Goal: Task Accomplishment & Management: Complete application form

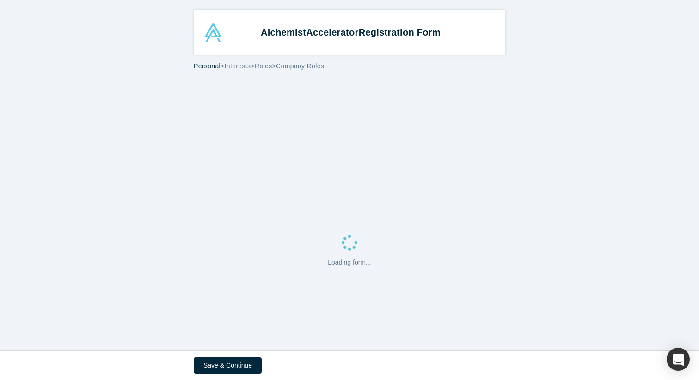
select select "US"
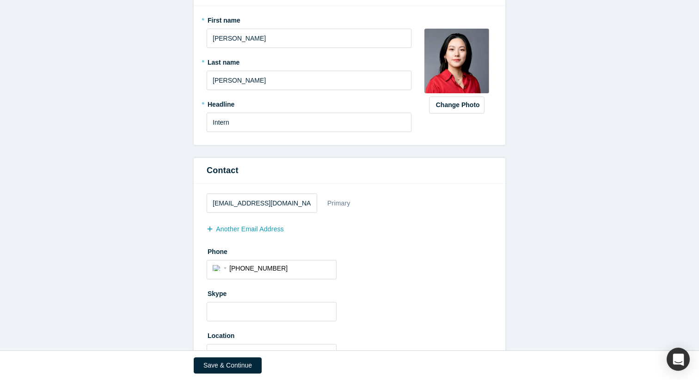
scroll to position [136, 0]
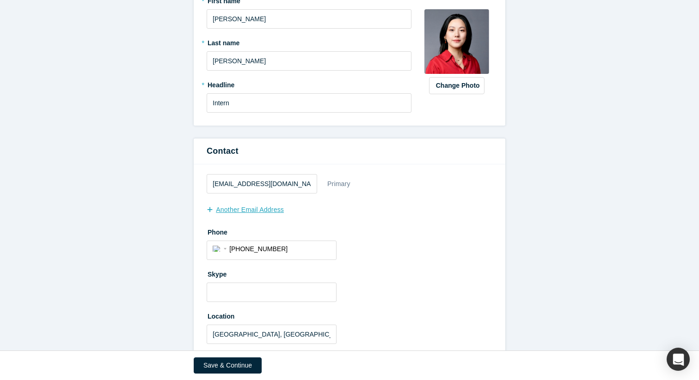
click at [257, 210] on button "another Email Address" at bounding box center [250, 210] width 87 height 16
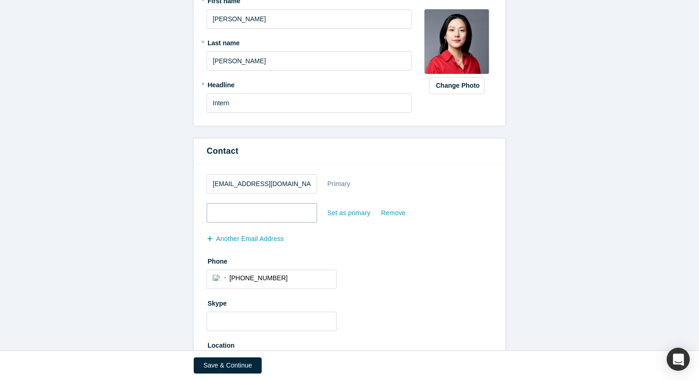
click at [266, 218] on input "email" at bounding box center [262, 212] width 110 height 19
paste input "[URL][DOMAIN_NAME][PERSON_NAME]"
type input "[URL][DOMAIN_NAME][PERSON_NAME]"
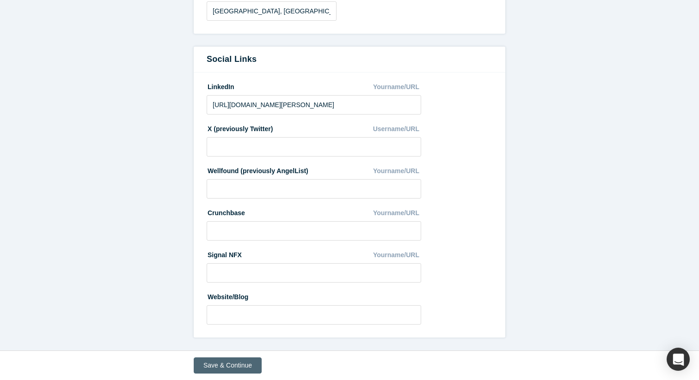
type input "[EMAIL_ADDRESS][PERSON_NAME][PERSON_NAME][DOMAIN_NAME]"
click at [225, 370] on button "Save & Continue" at bounding box center [228, 366] width 68 height 16
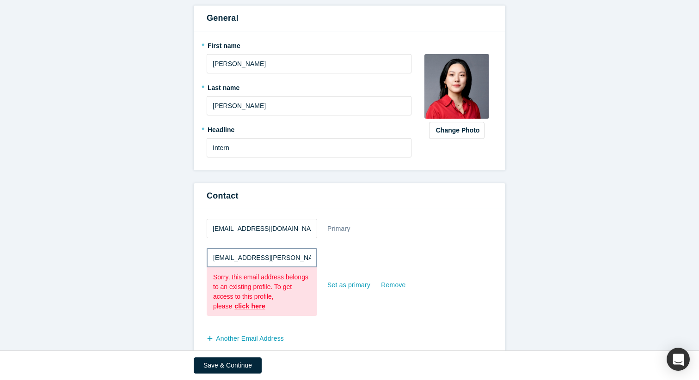
scroll to position [98, 0]
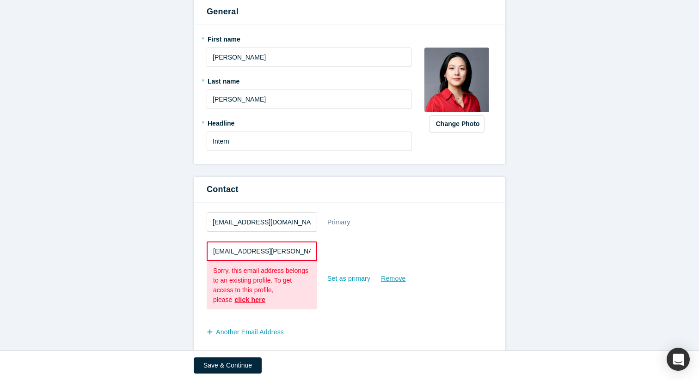
click at [395, 274] on div "Remove" at bounding box center [392, 279] width 25 height 16
click at [0, 0] on input "Remove" at bounding box center [0, 0] width 0 height 0
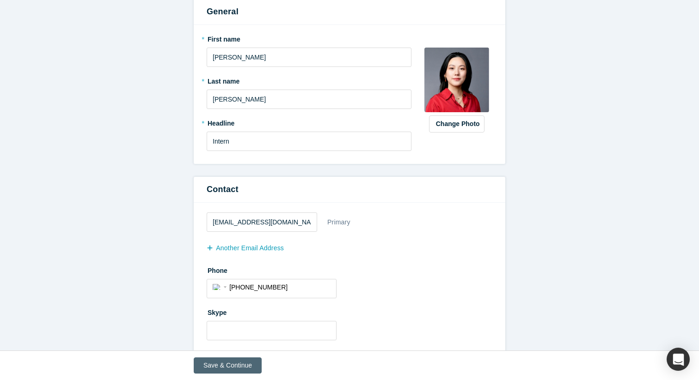
click at [215, 362] on button "Save & Continue" at bounding box center [228, 366] width 68 height 16
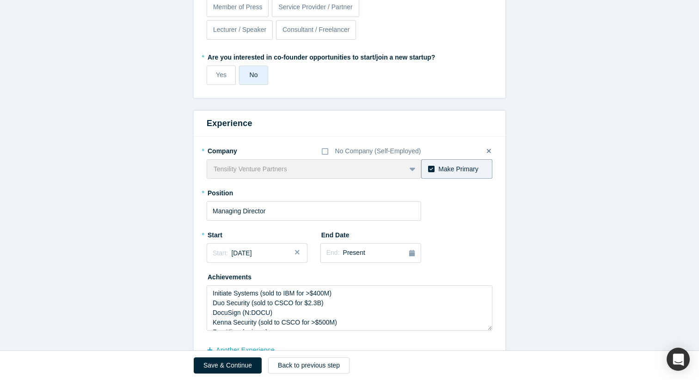
scroll to position [433, 0]
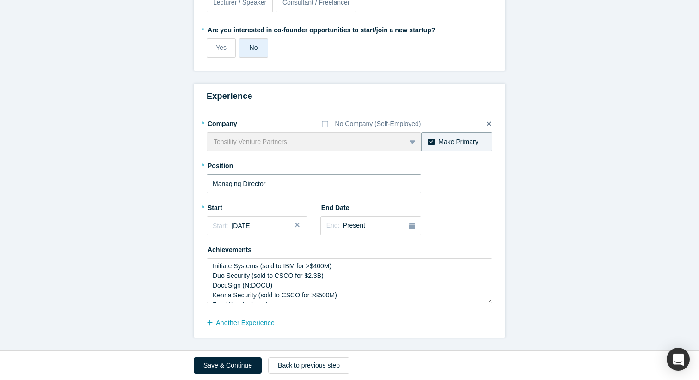
click at [259, 186] on input "Managing Director" at bounding box center [314, 183] width 214 height 19
type input "Intern"
click at [263, 221] on div "Start: [DATE]" at bounding box center [257, 226] width 89 height 10
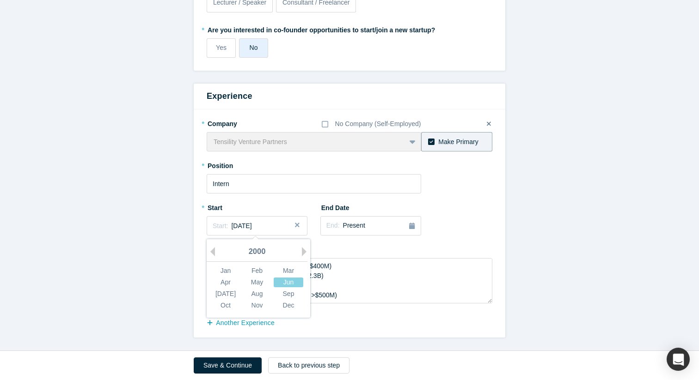
click at [253, 250] on div "2000" at bounding box center [257, 252] width 101 height 19
click at [300, 251] on div "2000" at bounding box center [257, 252] width 101 height 19
click at [303, 252] on button "Next Year" at bounding box center [306, 251] width 9 height 9
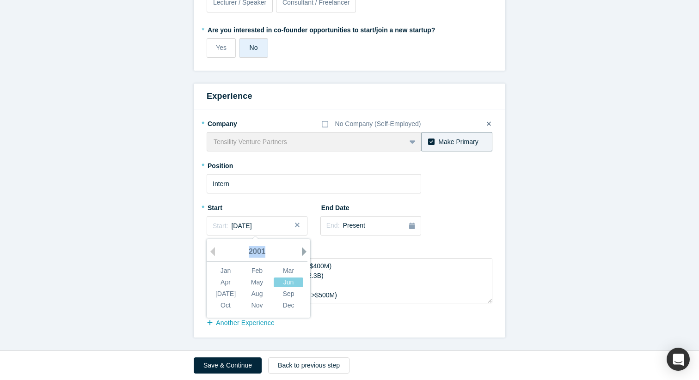
click at [303, 252] on button "Next Year" at bounding box center [306, 251] width 9 height 9
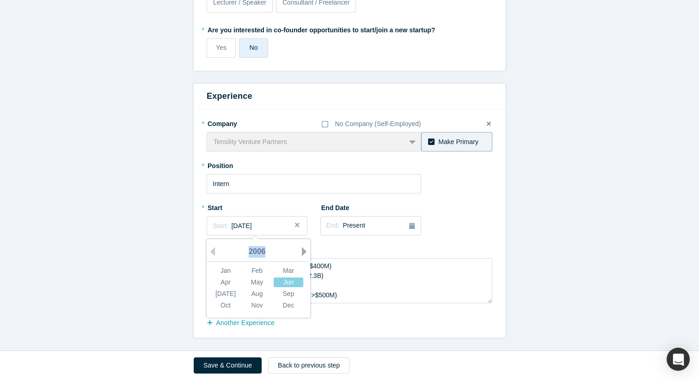
click at [303, 252] on button "Next Year" at bounding box center [306, 251] width 9 height 9
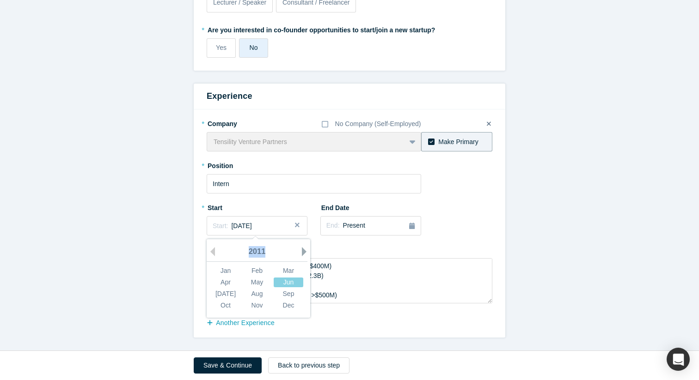
click at [303, 252] on button "Next Year" at bounding box center [306, 251] width 9 height 9
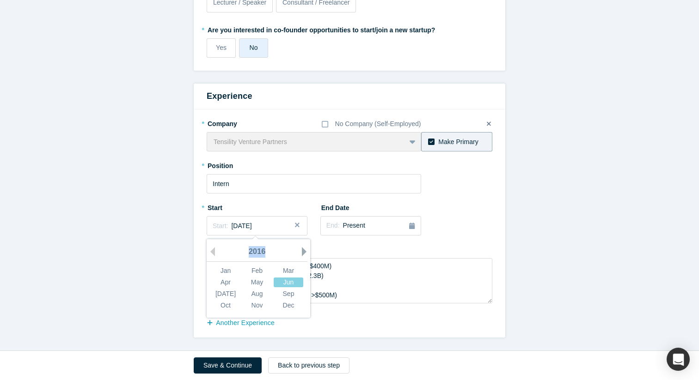
click at [303, 252] on button "Next Year" at bounding box center [306, 251] width 9 height 9
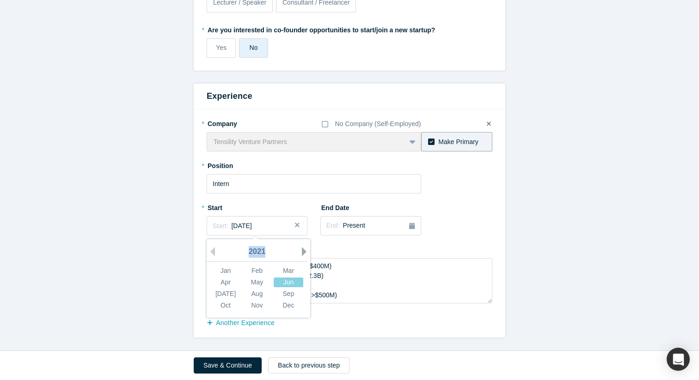
click at [303, 252] on button "Next Year" at bounding box center [306, 251] width 9 height 9
click at [294, 291] on div "Sep" at bounding box center [289, 294] width 30 height 10
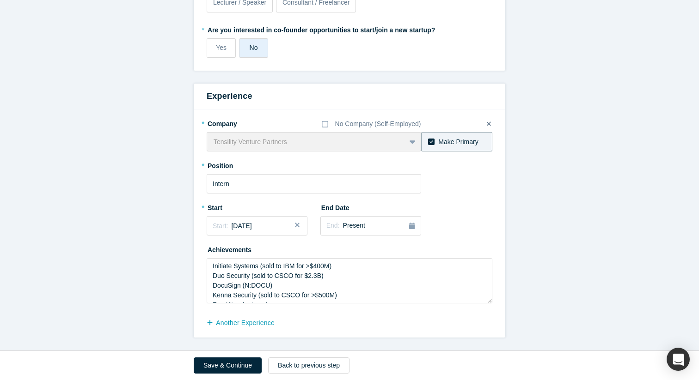
click at [394, 252] on div "Achievements Initiate Systems (sold to IBM for >$400M) Duo Security (sold to CS…" at bounding box center [350, 272] width 286 height 61
drag, startPoint x: 213, startPoint y: 265, endPoint x: 302, endPoint y: 324, distance: 107.7
click at [302, 324] on fieldset "* Company No Company (Self-Employed) Tensility Venture Partners To pick up a dr…" at bounding box center [350, 223] width 286 height 215
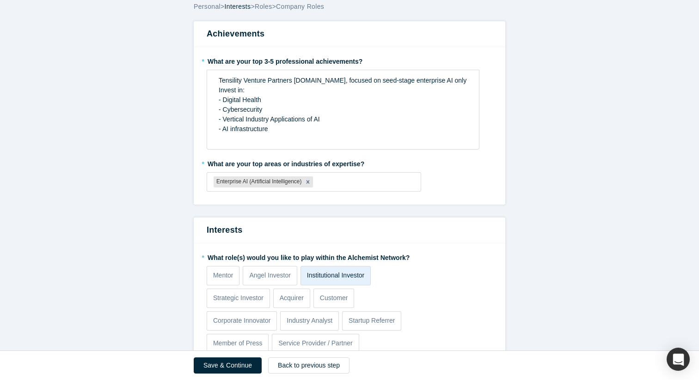
scroll to position [60, 0]
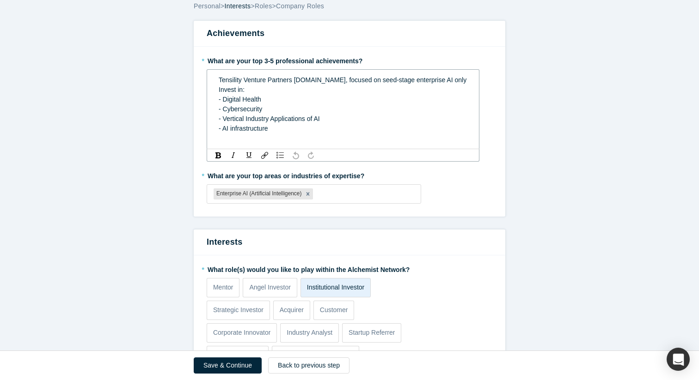
click at [216, 78] on div "Tensility Venture Partners [DOMAIN_NAME], focused on seed-stage enterprise AI o…" at bounding box center [343, 109] width 260 height 73
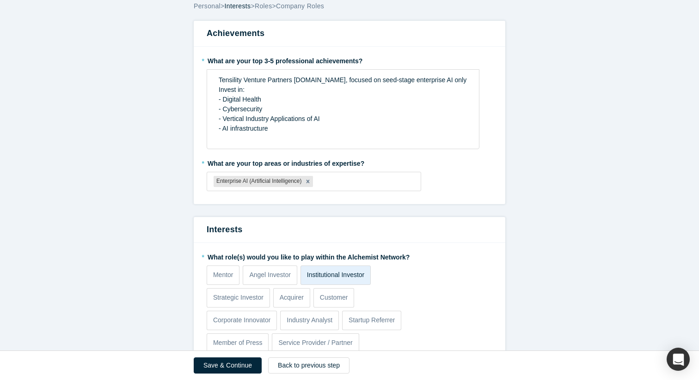
click at [180, 139] on form "Achievements * What are your top 3-5 professional achievements? Tensility Ventu…" at bounding box center [349, 361] width 699 height 680
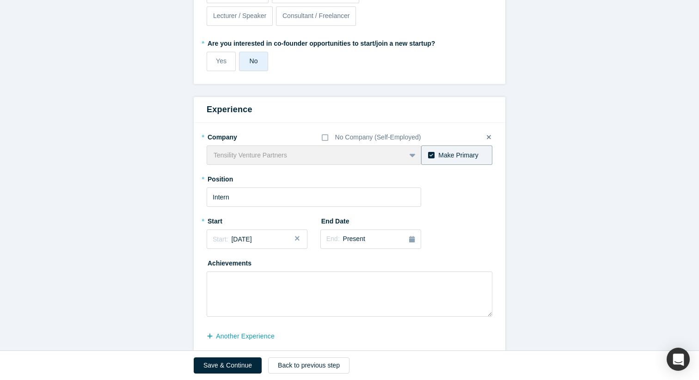
scroll to position [433, 0]
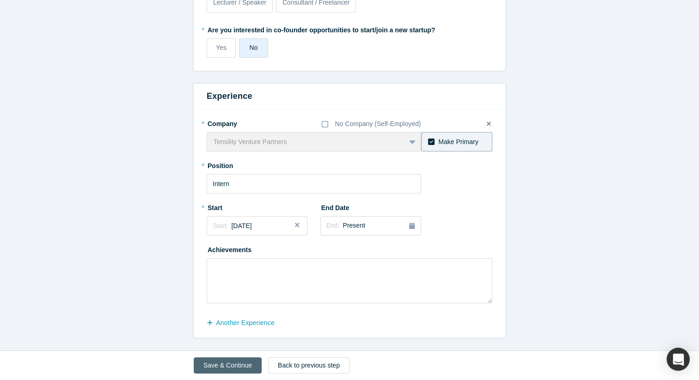
click at [235, 363] on button "Save & Continue" at bounding box center [228, 366] width 68 height 16
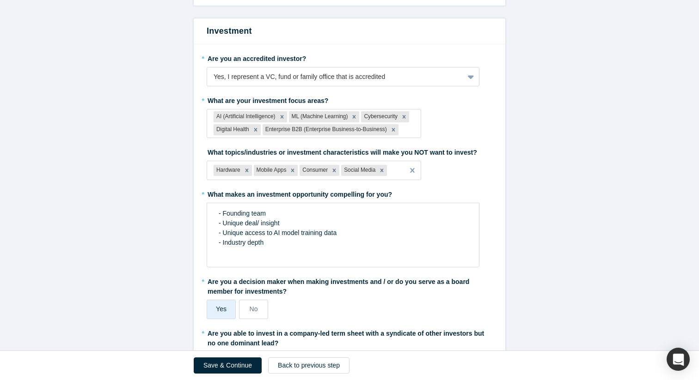
scroll to position [230, 0]
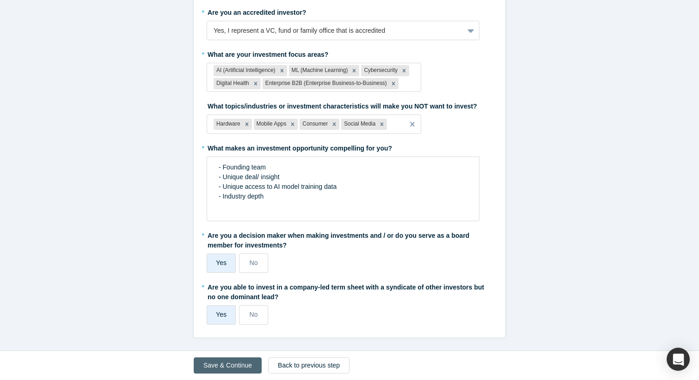
click at [228, 368] on button "Save & Continue" at bounding box center [228, 366] width 68 height 16
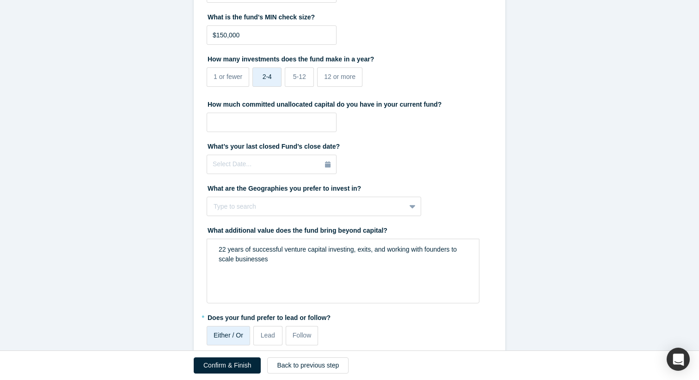
scroll to position [384, 0]
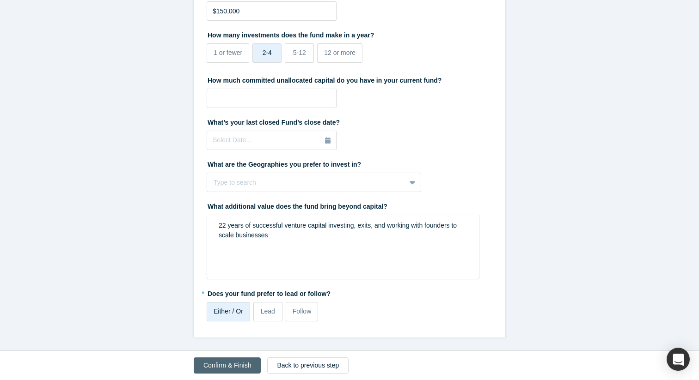
click at [224, 368] on button "Confirm & Finish" at bounding box center [227, 366] width 67 height 16
